Goal: Find specific page/section: Find specific page/section

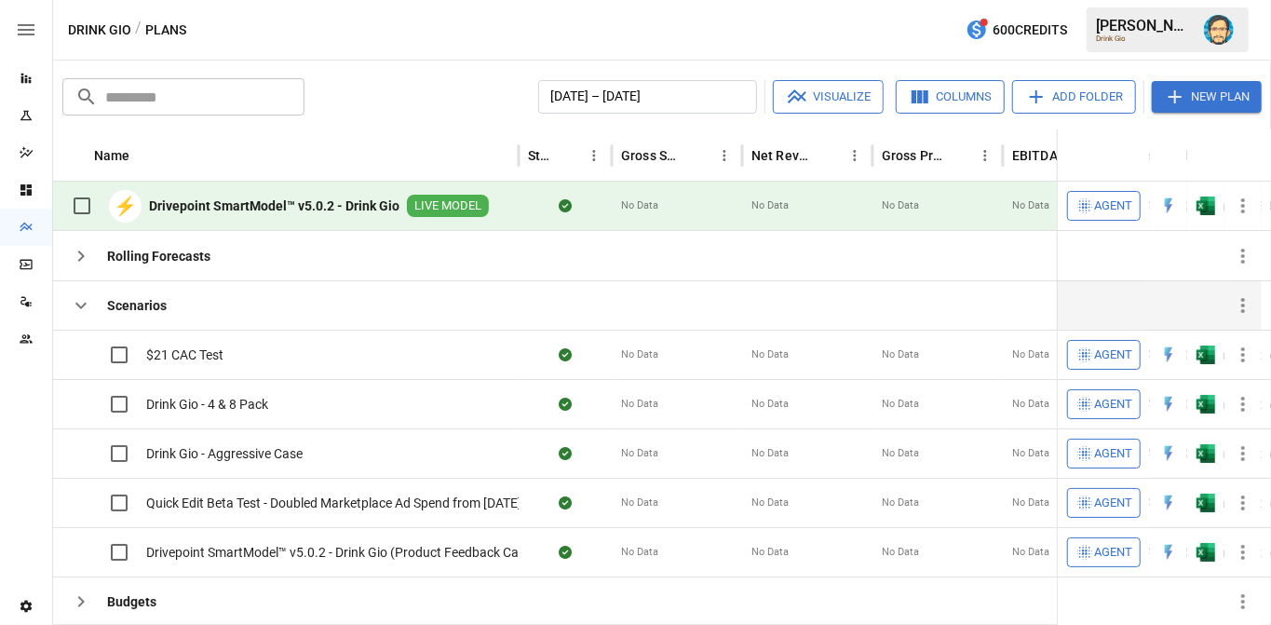
click at [78, 302] on icon "button" at bounding box center [81, 305] width 22 height 22
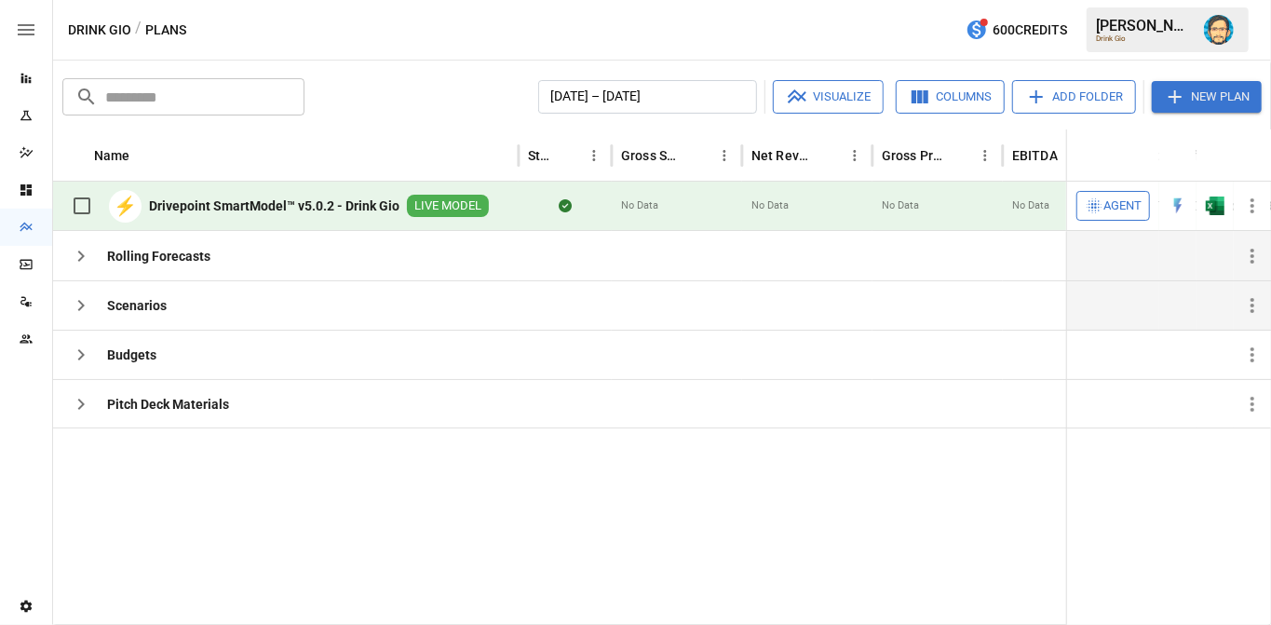
click at [84, 266] on button "button" at bounding box center [80, 255] width 37 height 37
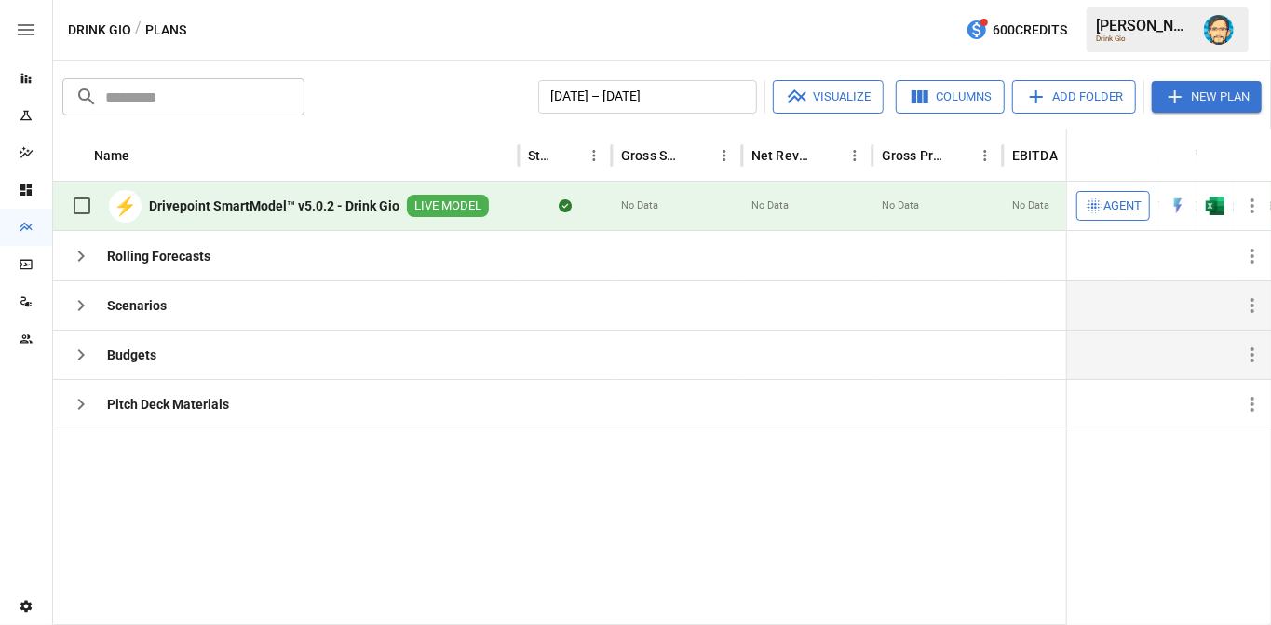
click at [82, 343] on icon "button" at bounding box center [81, 354] width 22 height 22
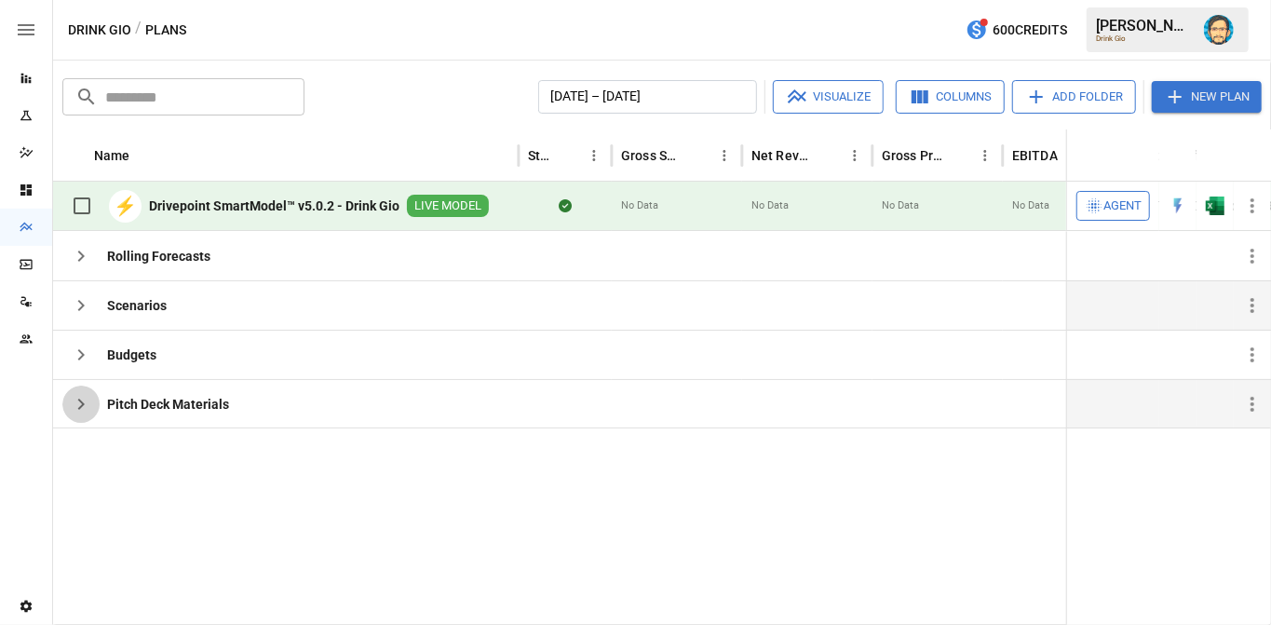
click at [74, 400] on icon "button" at bounding box center [81, 404] width 22 height 22
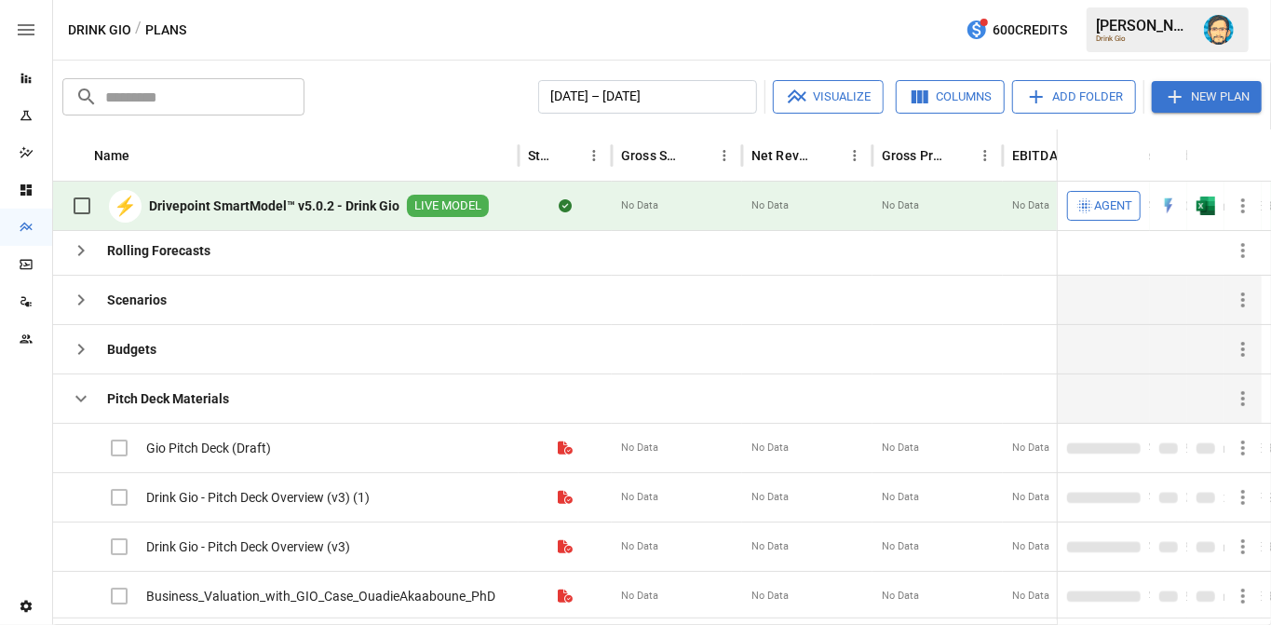
scroll to position [7, 0]
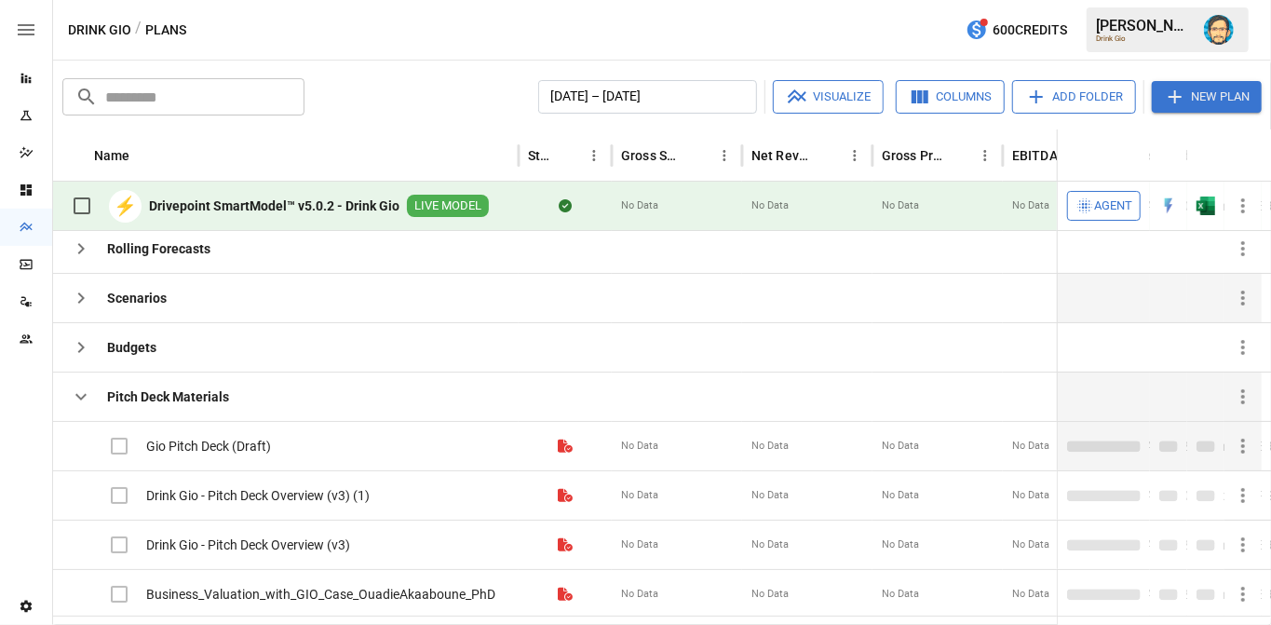
click at [1244, 441] on icon "button" at bounding box center [1242, 446] width 22 height 22
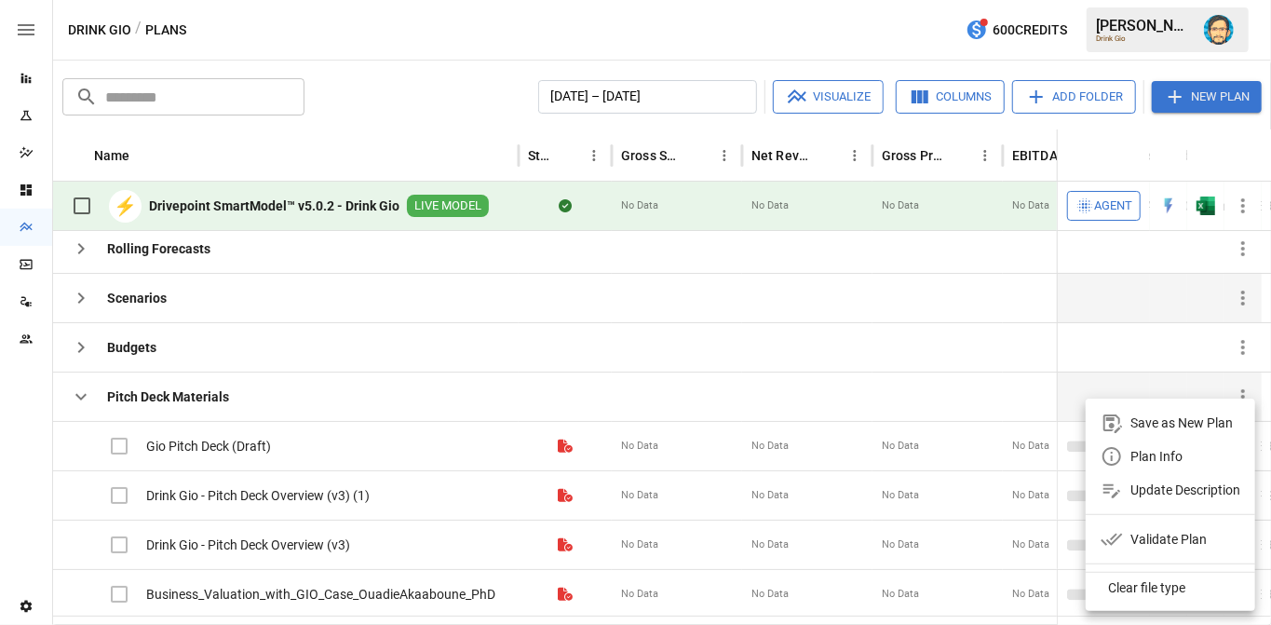
click at [1198, 451] on li "Plan Info" at bounding box center [1169, 456] width 169 height 34
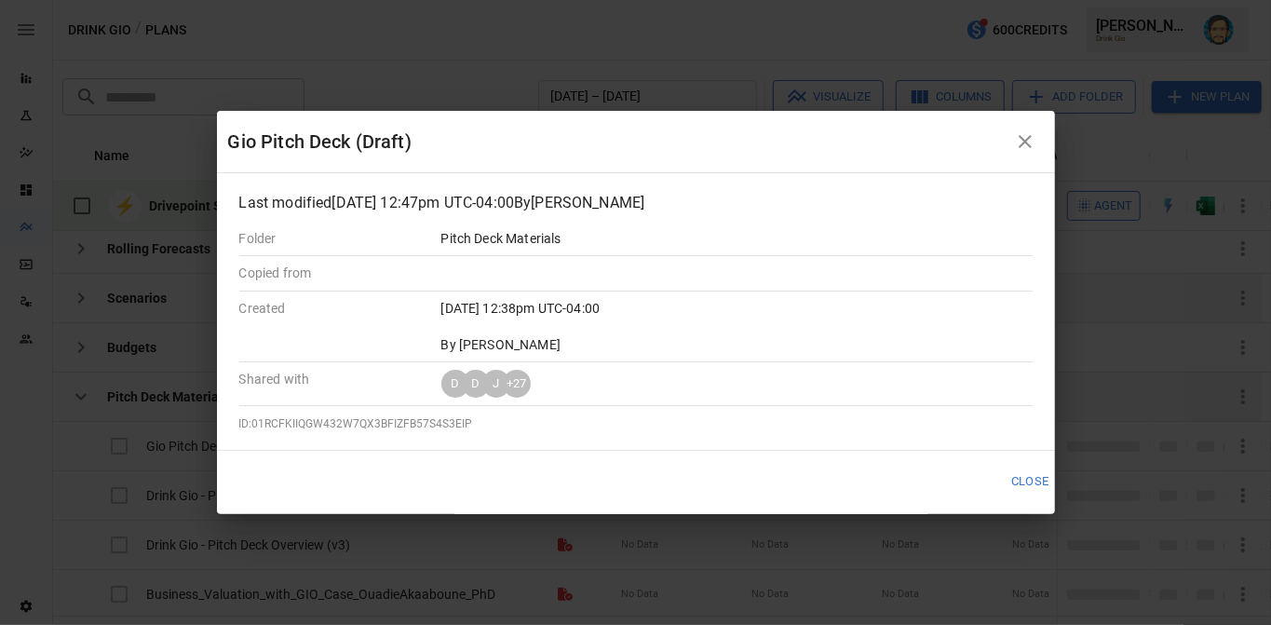
click at [1022, 135] on icon "button" at bounding box center [1024, 141] width 13 height 13
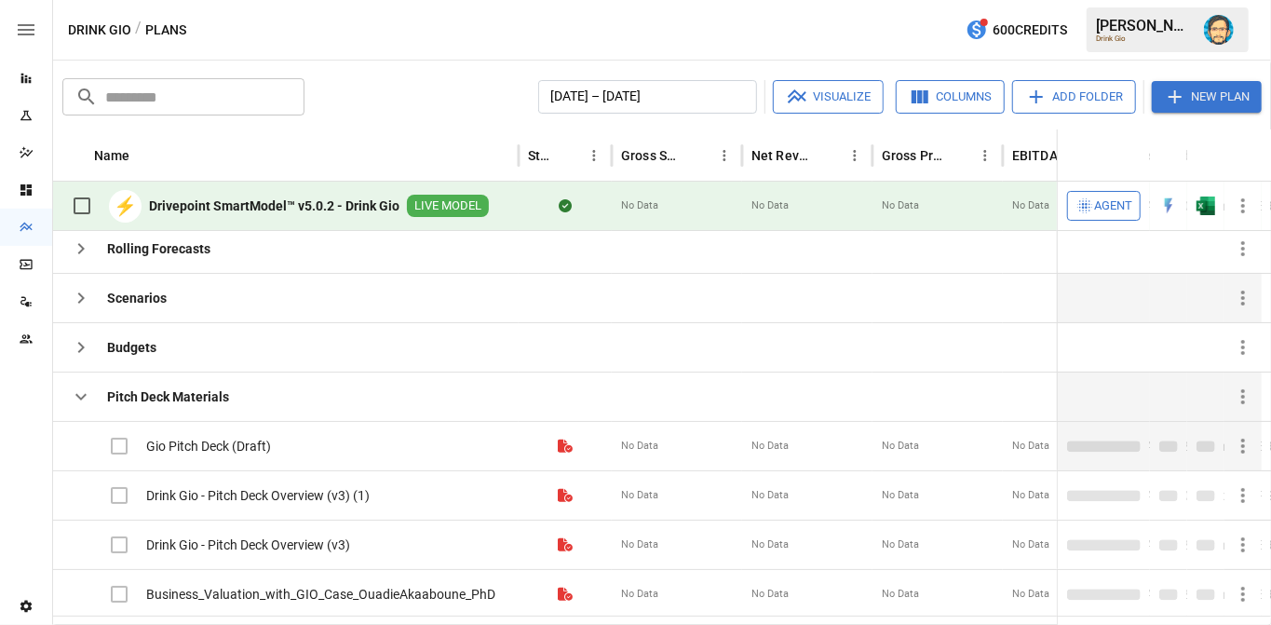
click at [243, 442] on span "Gio Pitch Deck (Draft)" at bounding box center [208, 446] width 125 height 19
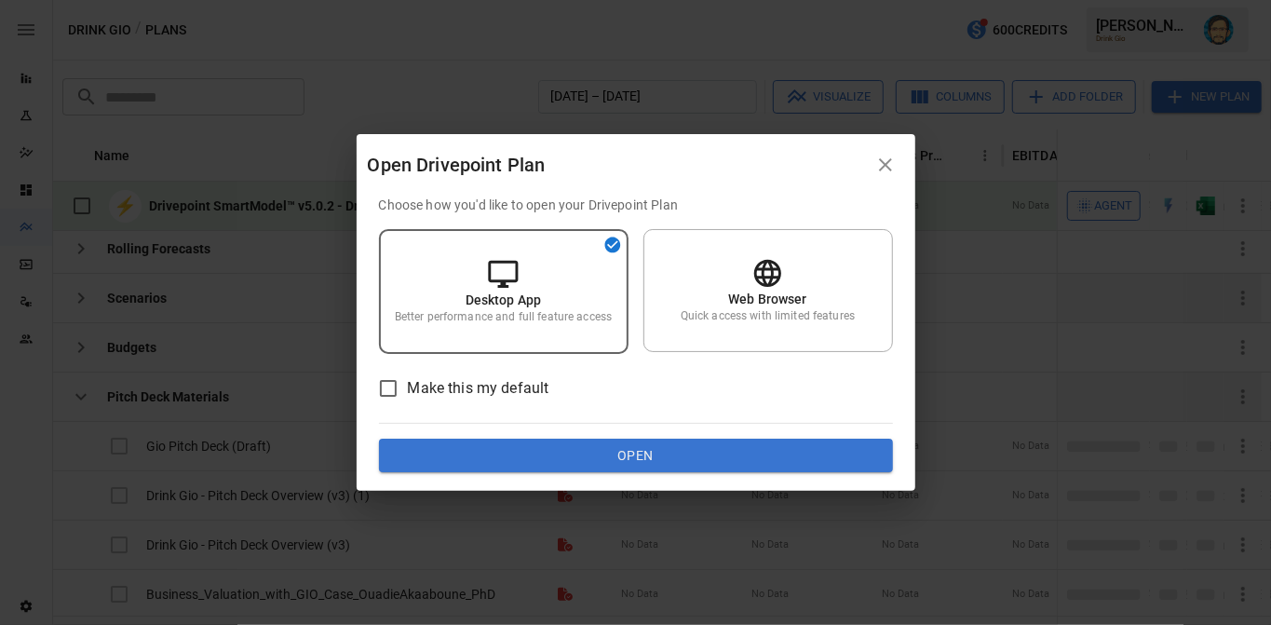
click at [890, 163] on icon "button" at bounding box center [885, 165] width 22 height 22
